Goal: Task Accomplishment & Management: Manage account settings

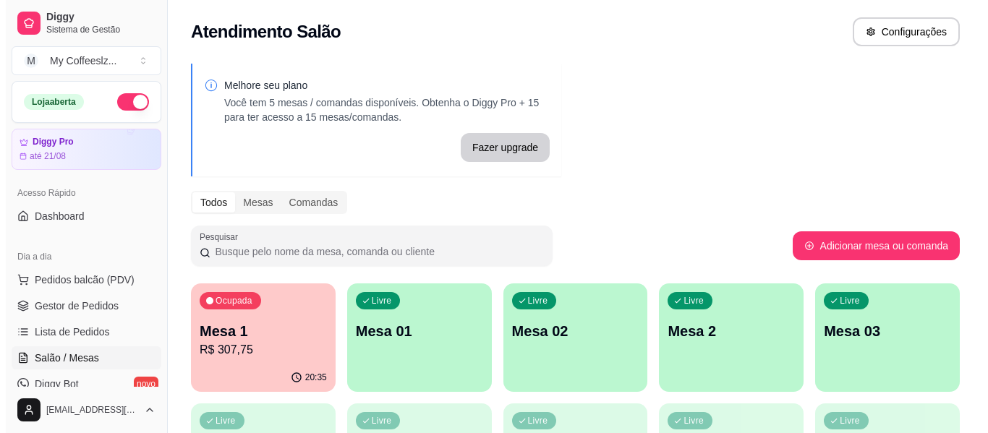
scroll to position [72, 0]
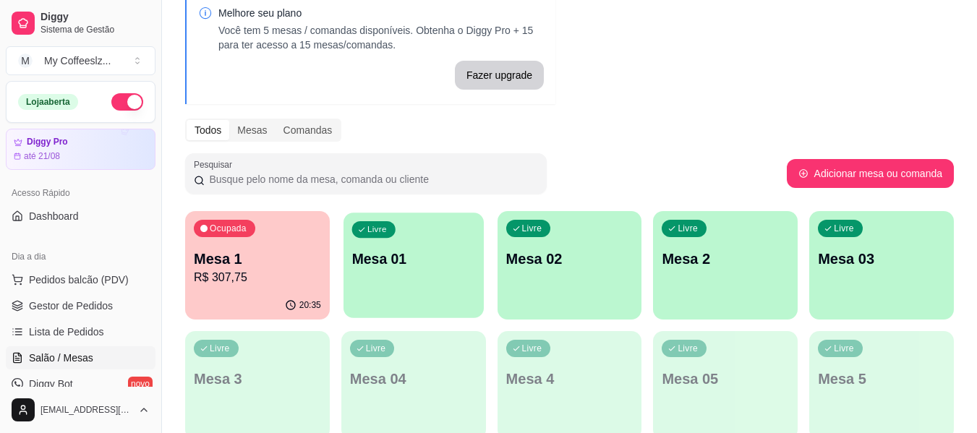
click at [418, 301] on div "Livre Mesa 01" at bounding box center [414, 257] width 140 height 88
click at [368, 260] on p "Mesa 01" at bounding box center [413, 259] width 127 height 20
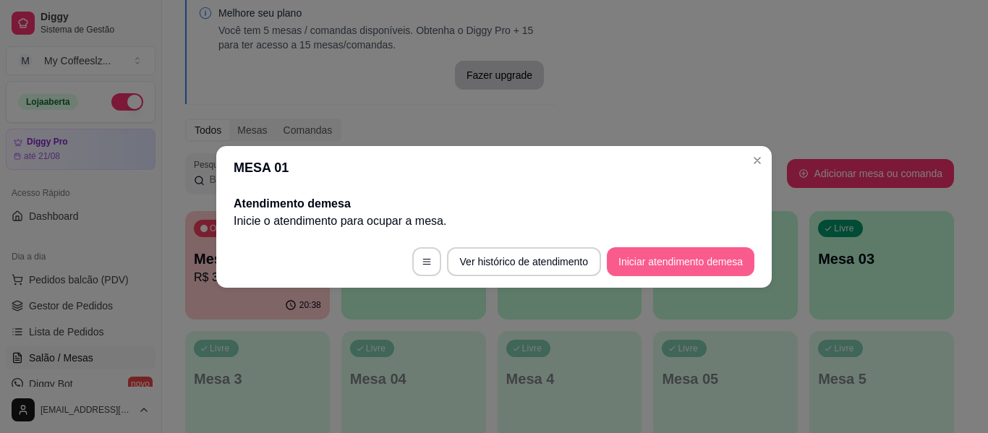
click at [621, 262] on button "Iniciar atendimento de mesa" at bounding box center [681, 261] width 148 height 29
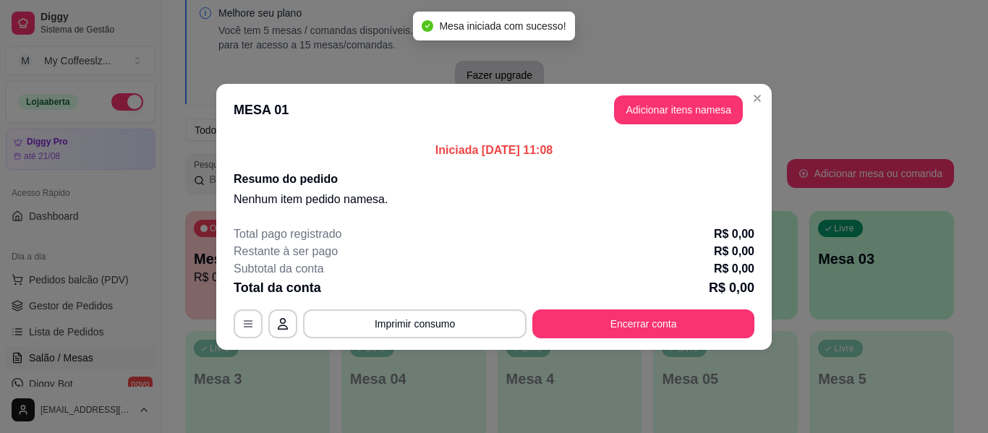
click at [649, 94] on header "MESA 01 Adicionar itens na mesa" at bounding box center [494, 110] width 556 height 52
click at [647, 108] on button "Adicionar itens na mesa" at bounding box center [678, 109] width 129 height 29
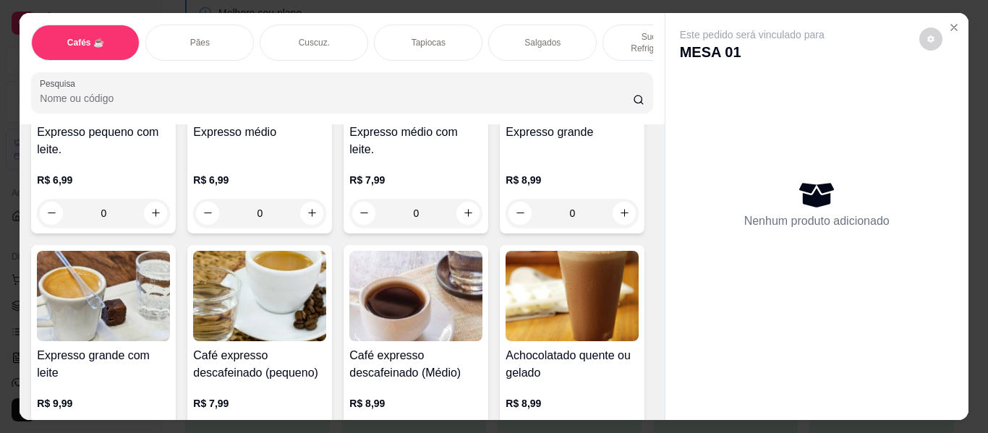
scroll to position [868, 0]
click at [951, 25] on icon "Close" at bounding box center [954, 28] width 6 height 6
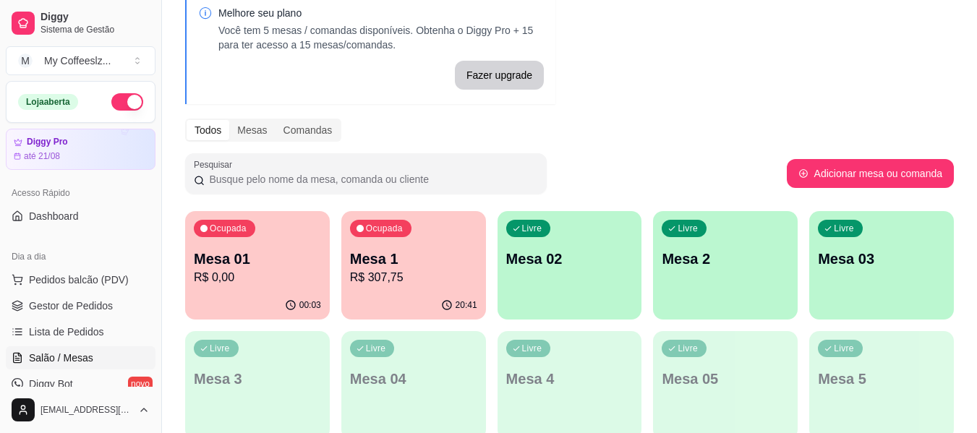
click at [376, 261] on p "Mesa 1" at bounding box center [413, 259] width 127 height 20
click at [192, 280] on div "Ocupada Mesa 01 R$ 0,00" at bounding box center [257, 251] width 145 height 80
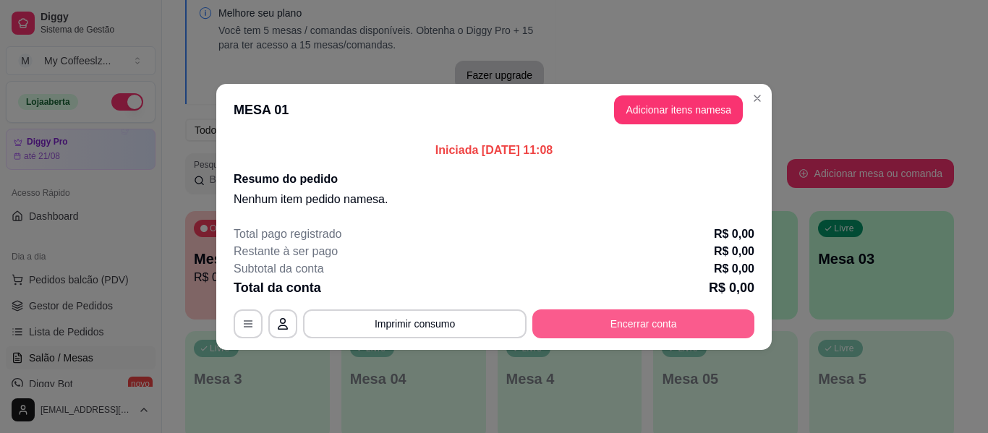
click at [643, 318] on button "Encerrar conta" at bounding box center [643, 324] width 222 height 29
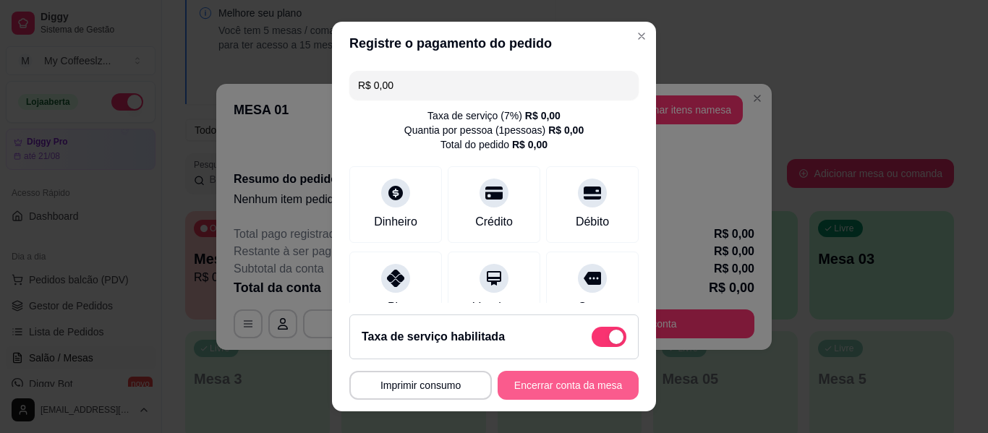
click at [562, 380] on button "Encerrar conta da mesa" at bounding box center [568, 385] width 141 height 29
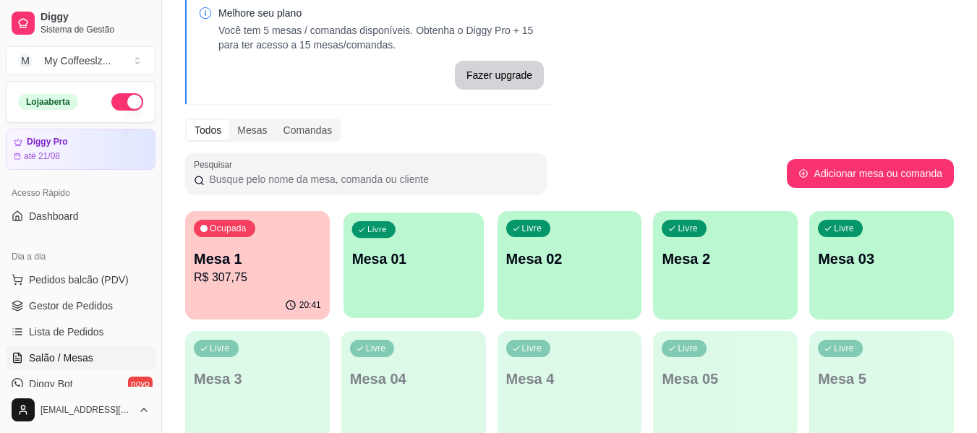
click at [433, 287] on div "Livre Mesa 01" at bounding box center [414, 257] width 140 height 88
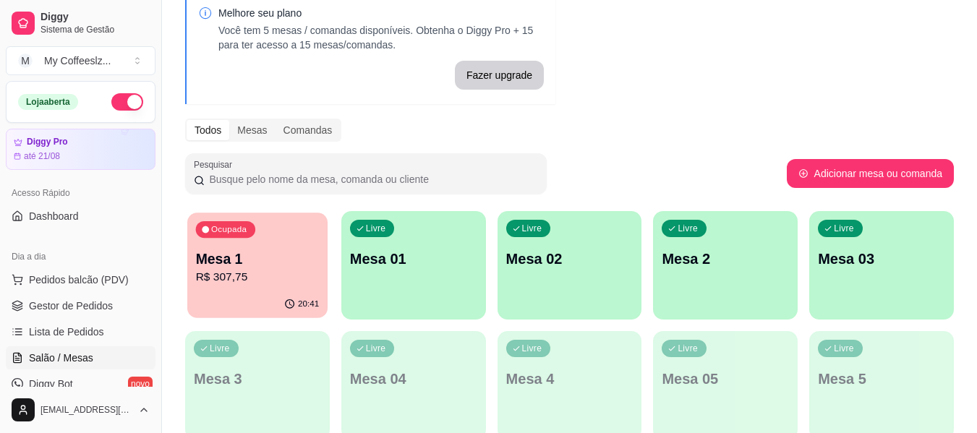
click at [232, 284] on p "R$ 307,75" at bounding box center [258, 277] width 124 height 17
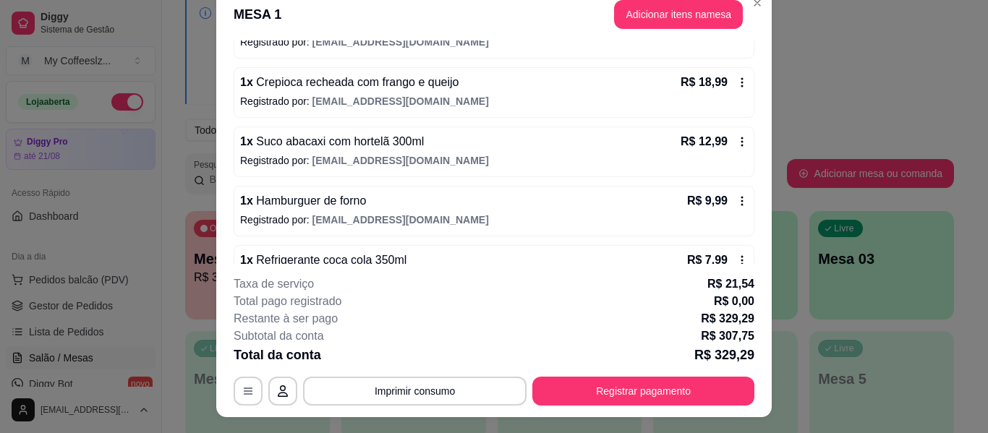
scroll to position [0, 0]
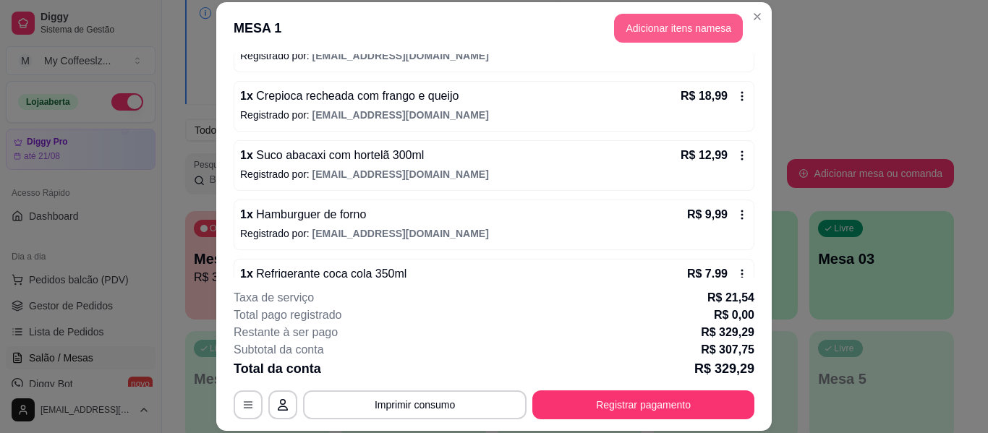
click at [699, 29] on button "Adicionar itens na mesa" at bounding box center [678, 28] width 129 height 29
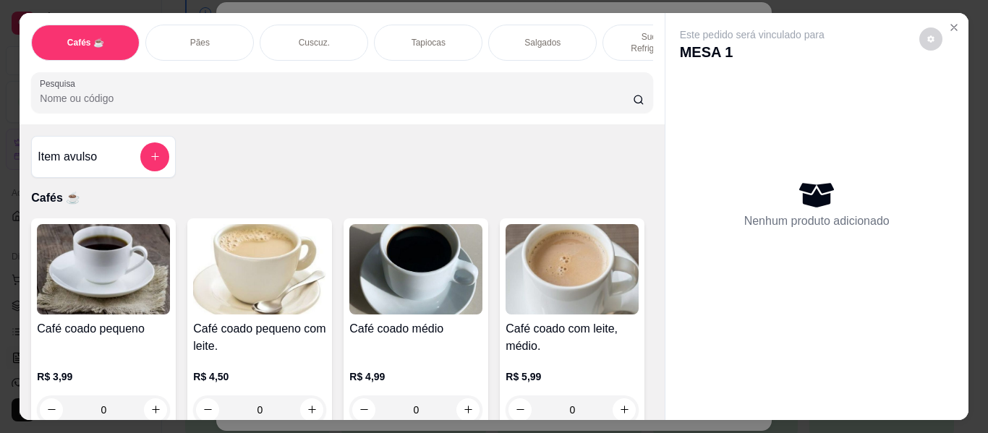
click at [571, 34] on div "Salgados" at bounding box center [542, 43] width 109 height 36
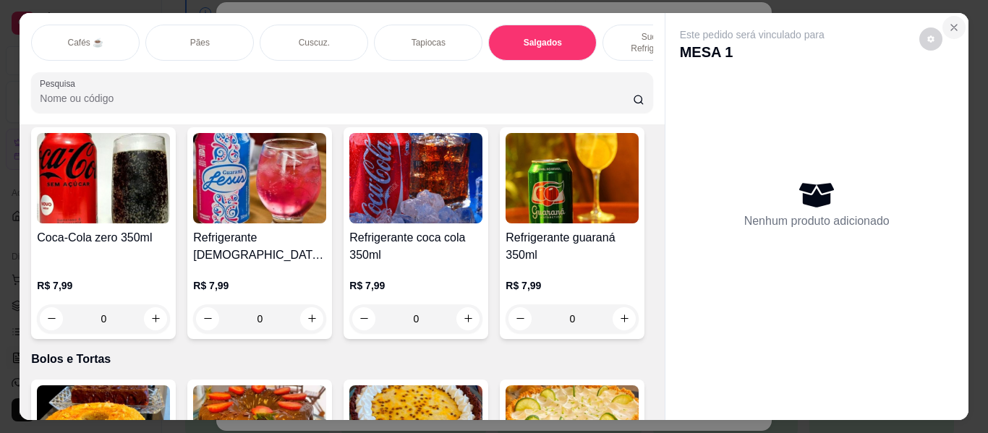
click at [951, 25] on icon "Close" at bounding box center [954, 28] width 6 height 6
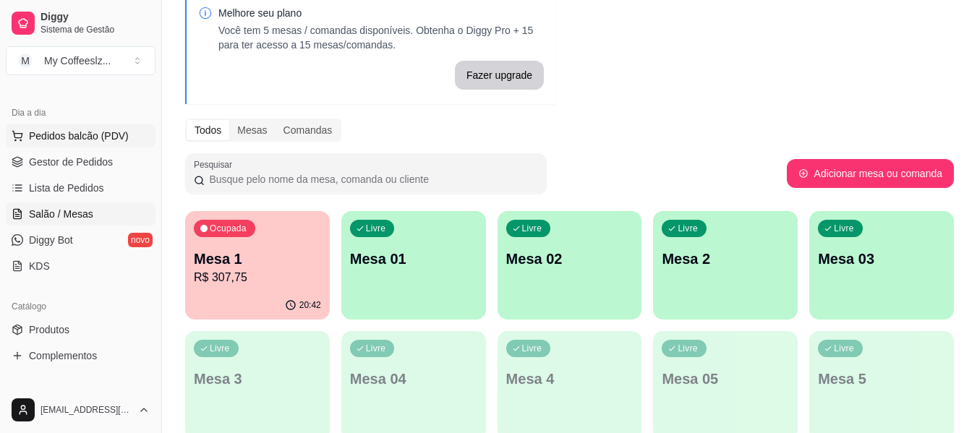
scroll to position [145, 0]
click at [95, 205] on link "Salão / Mesas" at bounding box center [81, 213] width 150 height 23
